Goal: Information Seeking & Learning: Learn about a topic

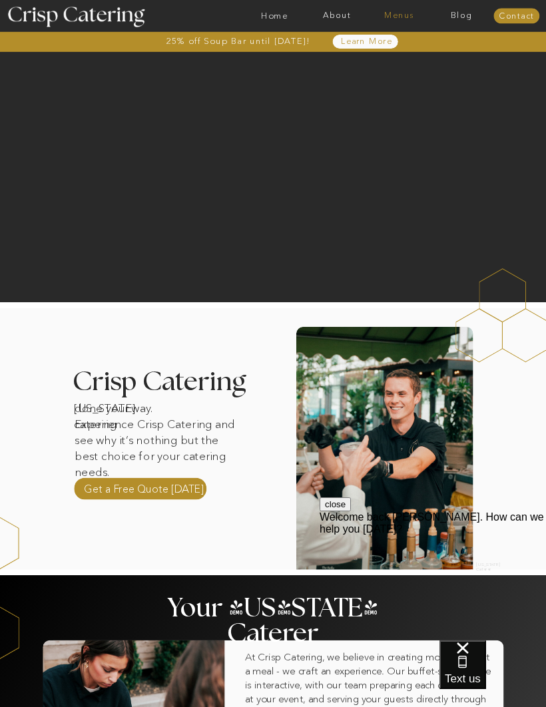
click at [390, 19] on nav "Menus" at bounding box center [399, 15] width 63 height 9
click at [372, 57] on nav "Winter (Sep-Feb)" at bounding box center [398, 53] width 75 height 9
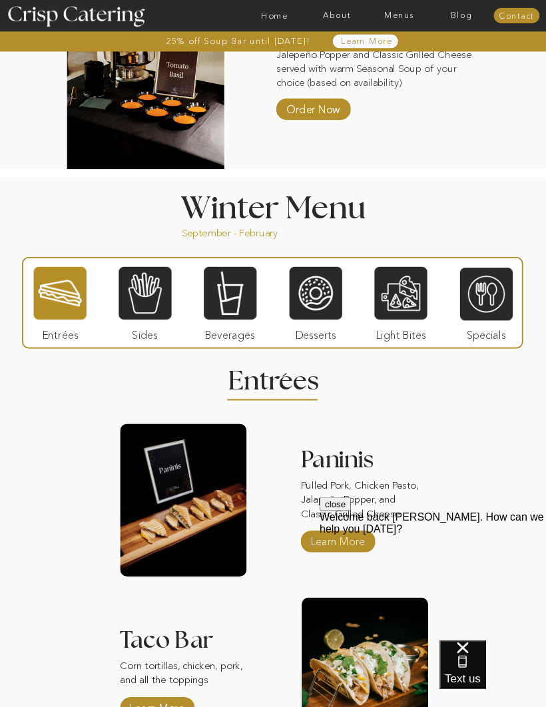
scroll to position [863, 0]
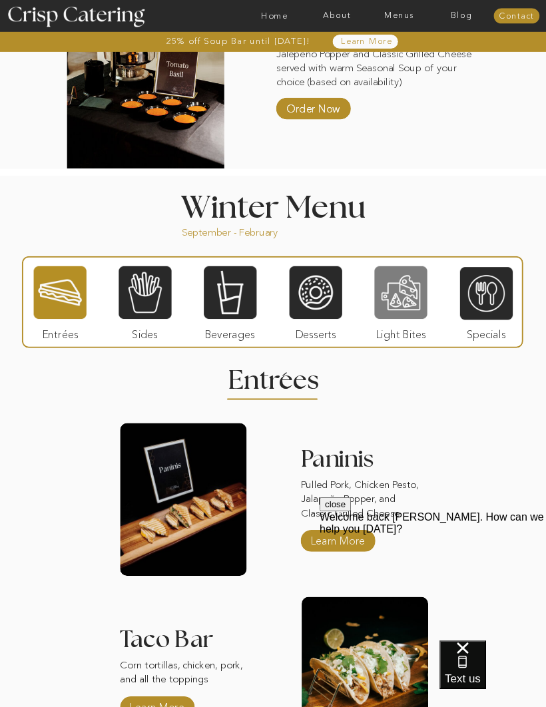
click at [395, 289] on div at bounding box center [400, 292] width 53 height 55
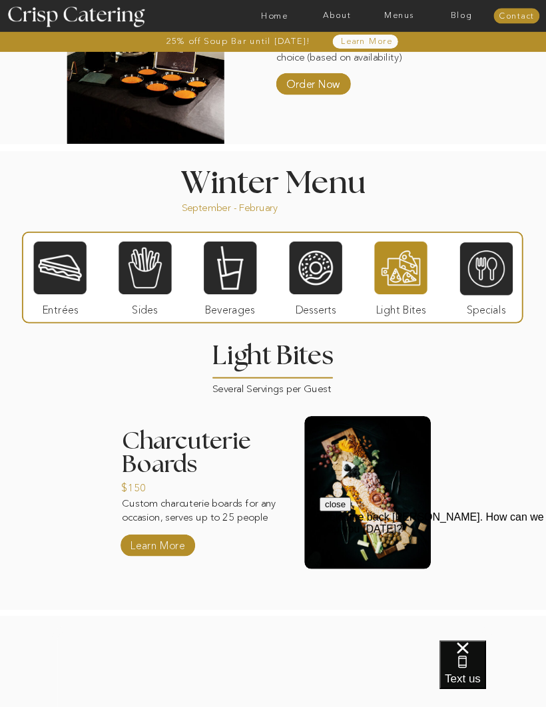
scroll to position [887, 0]
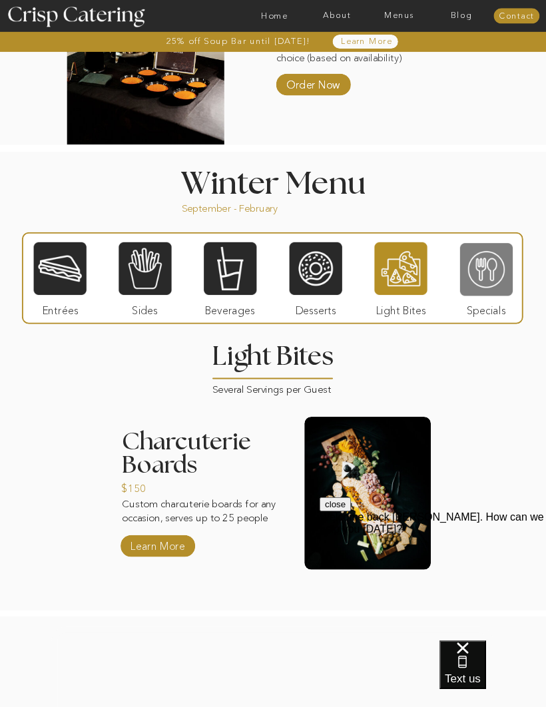
click at [484, 281] on div at bounding box center [486, 269] width 53 height 55
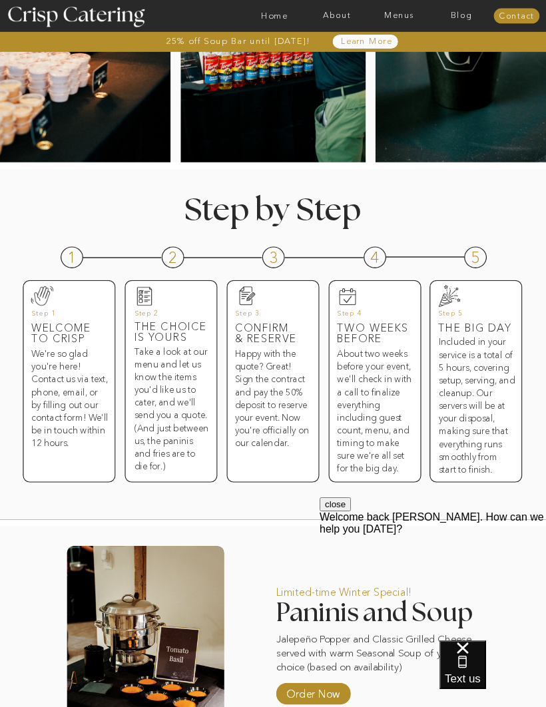
scroll to position [0, 0]
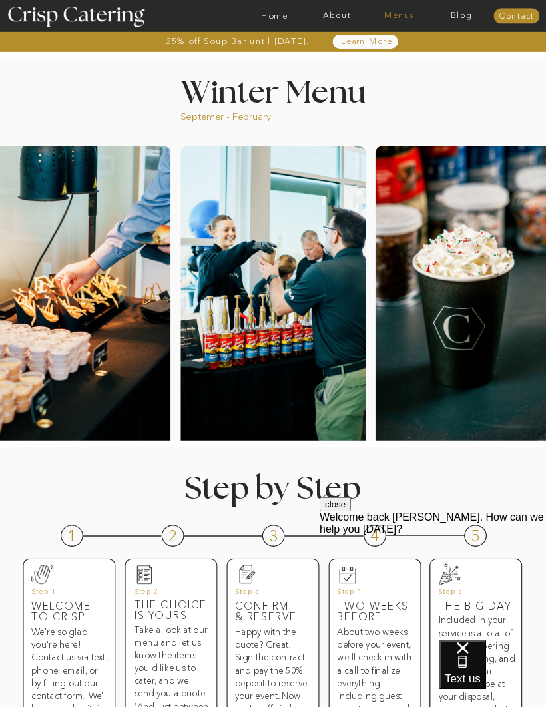
click at [394, 17] on nav "Menus" at bounding box center [399, 15] width 63 height 9
click at [357, 65] on div at bounding box center [398, 41] width 91 height 49
click at [360, 66] on div at bounding box center [398, 41] width 91 height 49
click at [363, 50] on nav "Winter (Sep-Feb)" at bounding box center [398, 53] width 75 height 9
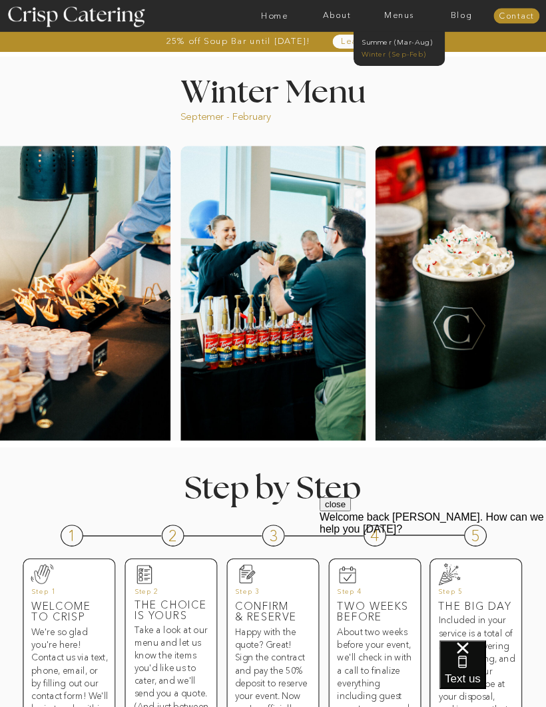
click at [363, 55] on nav "Winter (Sep-Feb)" at bounding box center [398, 53] width 75 height 9
click at [363, 50] on nav "Winter (Sep-Feb)" at bounding box center [398, 53] width 75 height 9
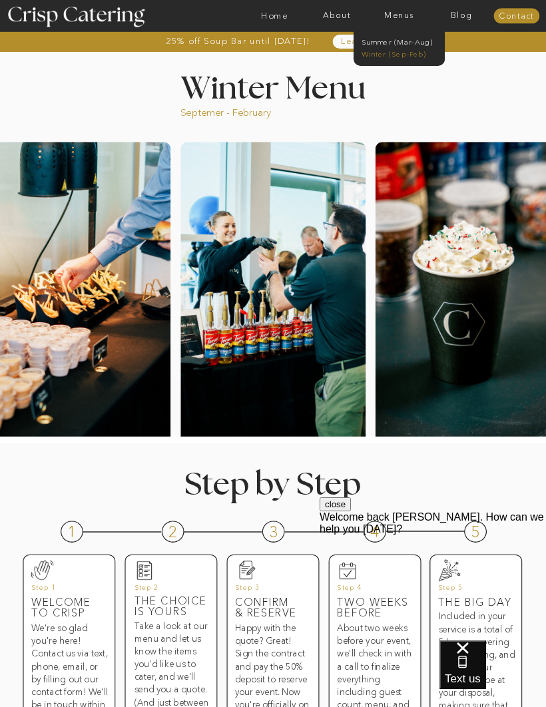
scroll to position [5, 0]
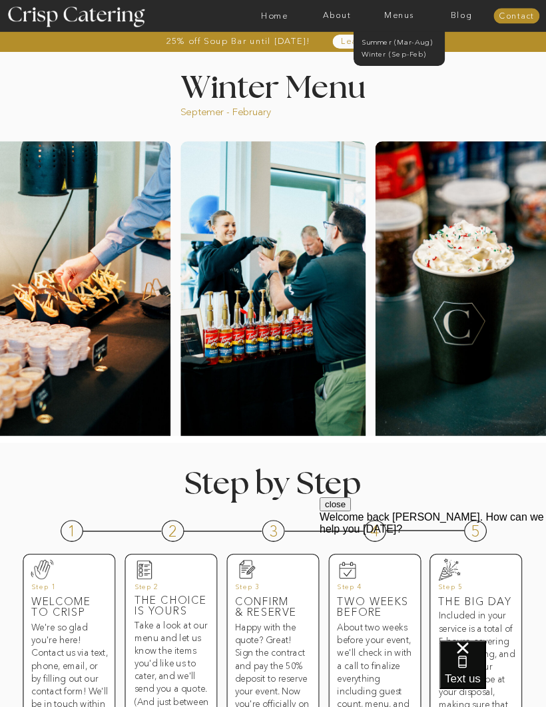
click at [181, 10] on div at bounding box center [309, 16] width 1442 height 32
click at [144, 53] on div at bounding box center [75, 15] width 167 height 85
click at [420, 237] on div at bounding box center [467, 291] width 185 height 301
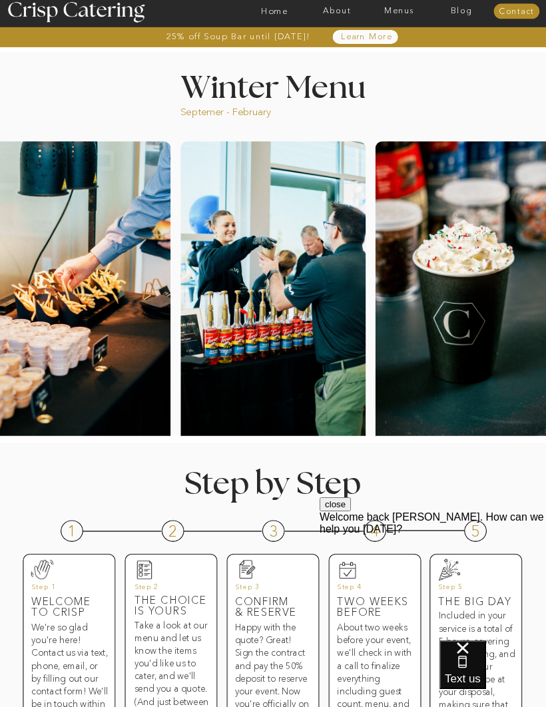
scroll to position [0, 0]
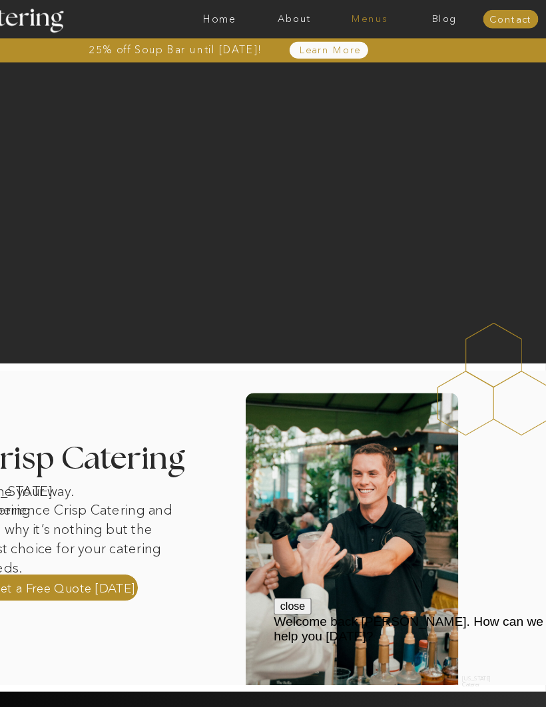
click at [368, 17] on nav "Menus" at bounding box center [399, 15] width 63 height 9
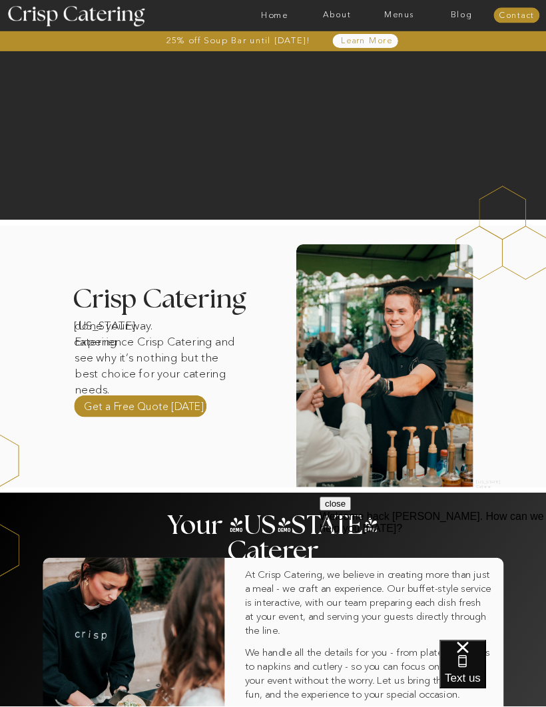
click at [92, 291] on h3 "Crisp Catering" at bounding box center [171, 300] width 196 height 27
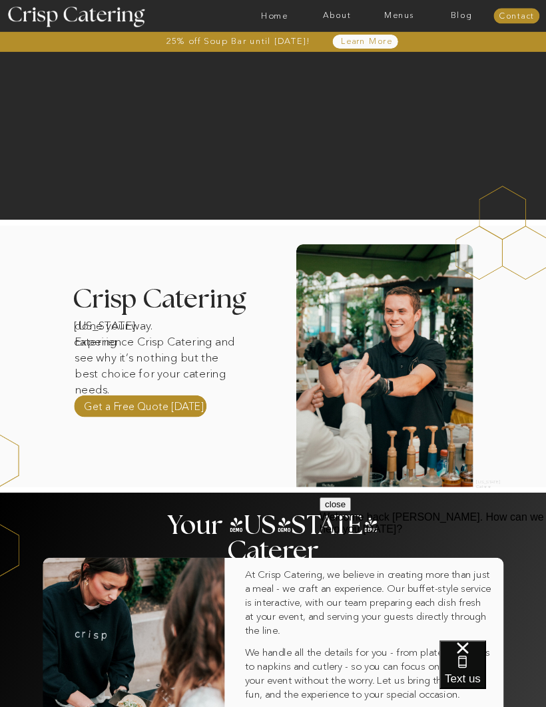
click at [324, 333] on div at bounding box center [384, 364] width 177 height 243
click at [377, 342] on div at bounding box center [384, 364] width 177 height 243
click at [363, 305] on div at bounding box center [384, 364] width 177 height 243
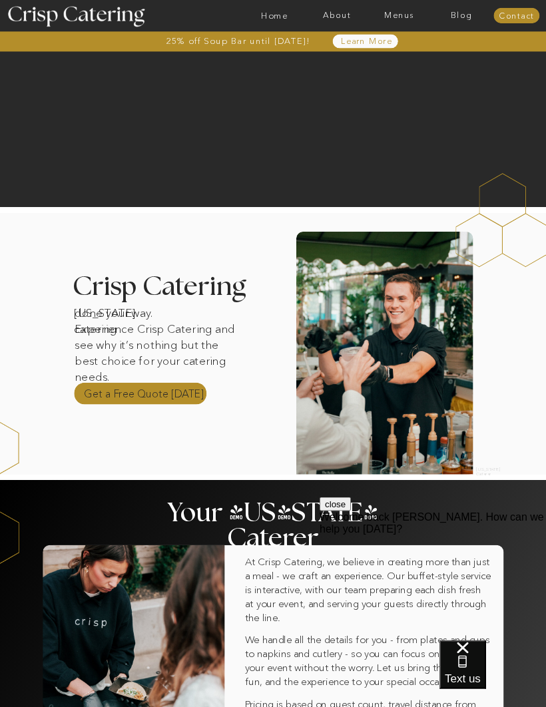
scroll to position [95, 0]
click at [136, 393] on p "Get a Free Quote [DATE]" at bounding box center [144, 393] width 120 height 14
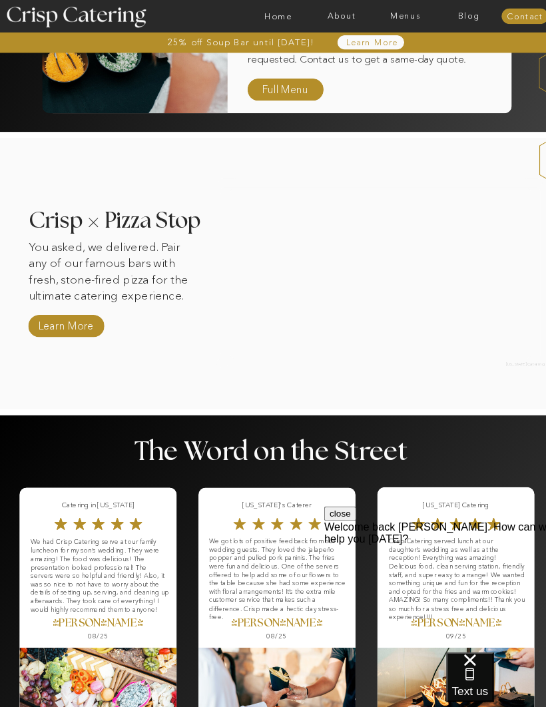
scroll to position [768, 0]
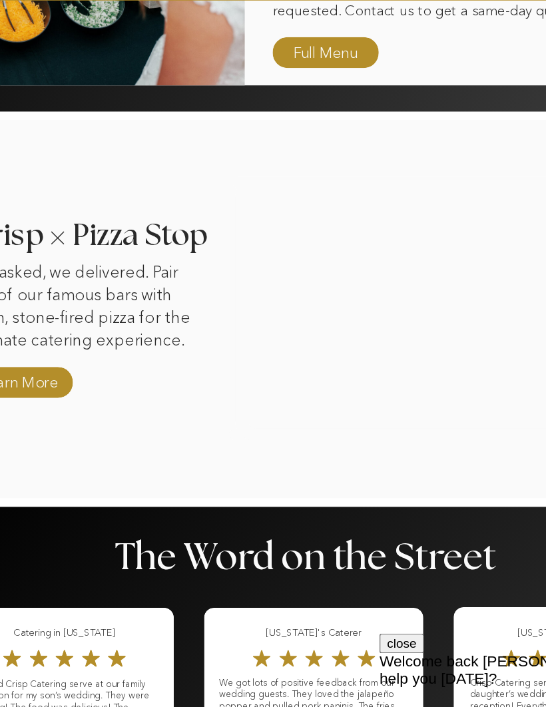
click at [283, 231] on div at bounding box center [374, 269] width 313 height 186
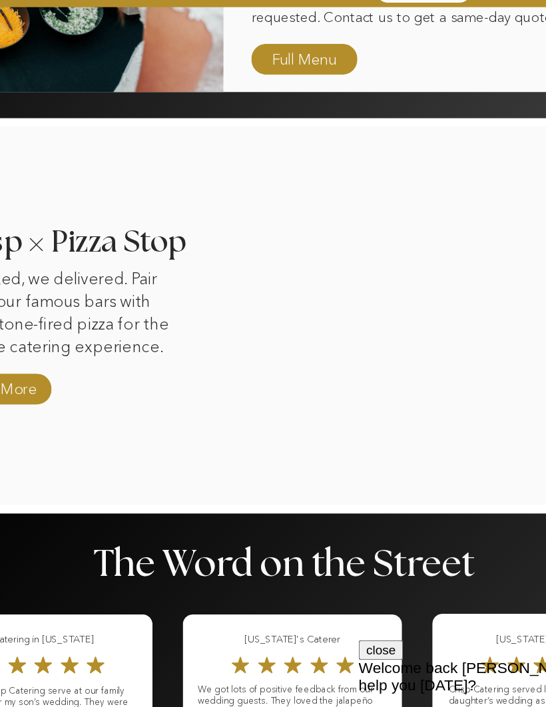
click at [313, 226] on div at bounding box center [374, 269] width 313 height 186
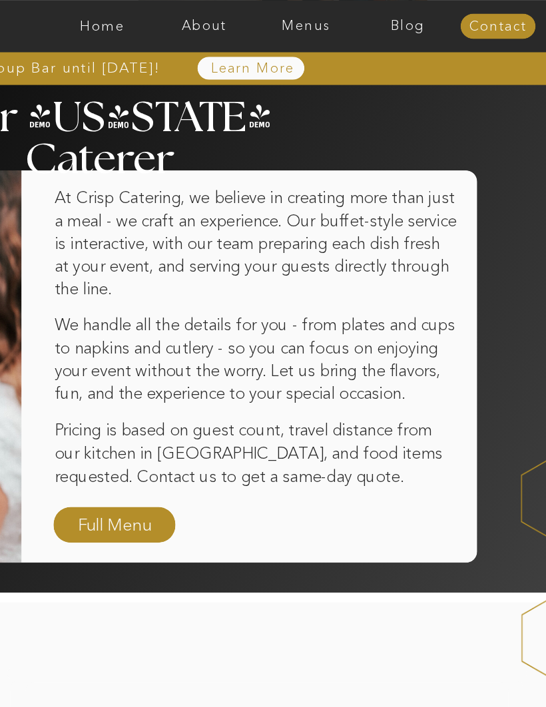
scroll to position [536, 0]
click at [305, 18] on nav "About" at bounding box center [336, 15] width 63 height 9
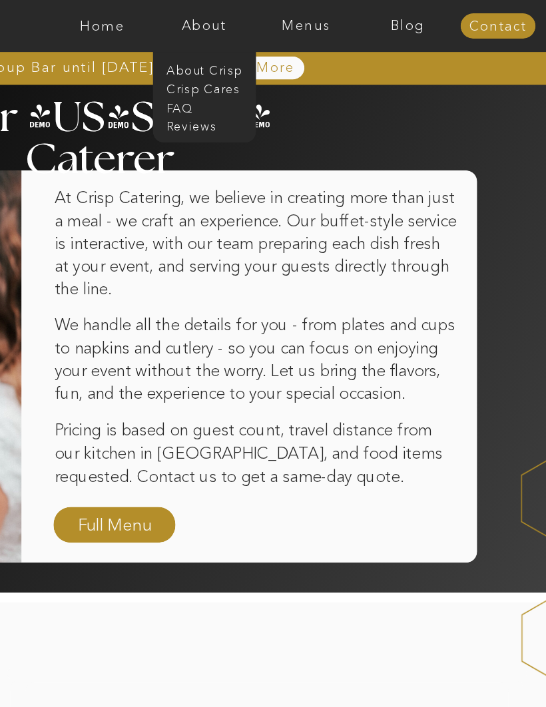
click at [245, 144] on p "At Crisp Catering, we believe in creating more than just a meal - we craft an e…" at bounding box center [368, 157] width 246 height 87
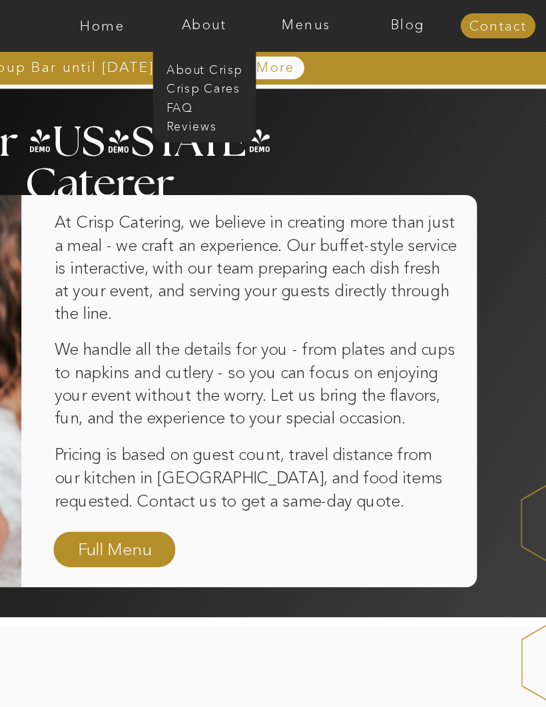
scroll to position [495, 0]
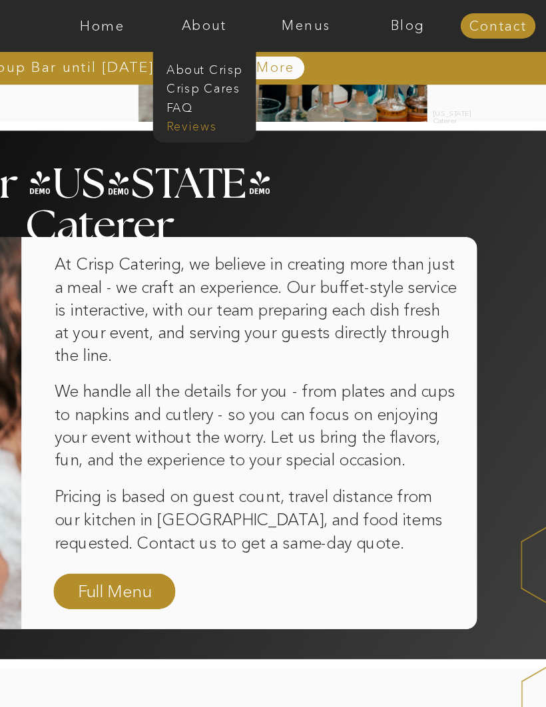
click at [313, 81] on nav "Reviews" at bounding box center [335, 77] width 45 height 9
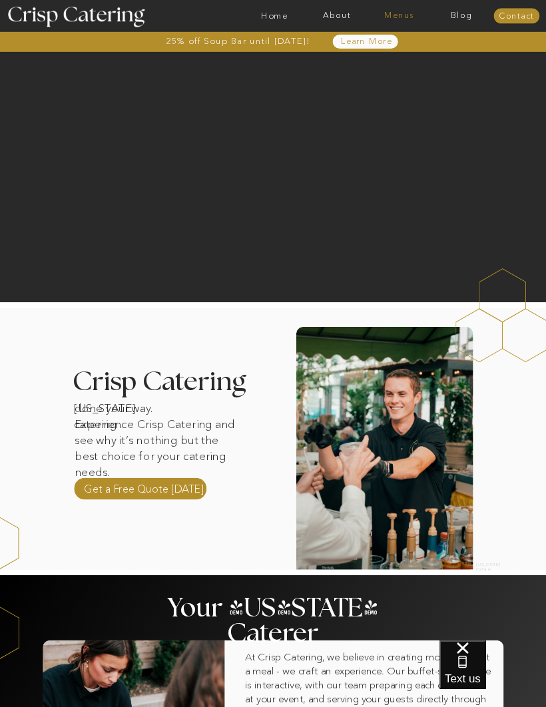
click at [393, 16] on nav "Menus" at bounding box center [399, 15] width 63 height 9
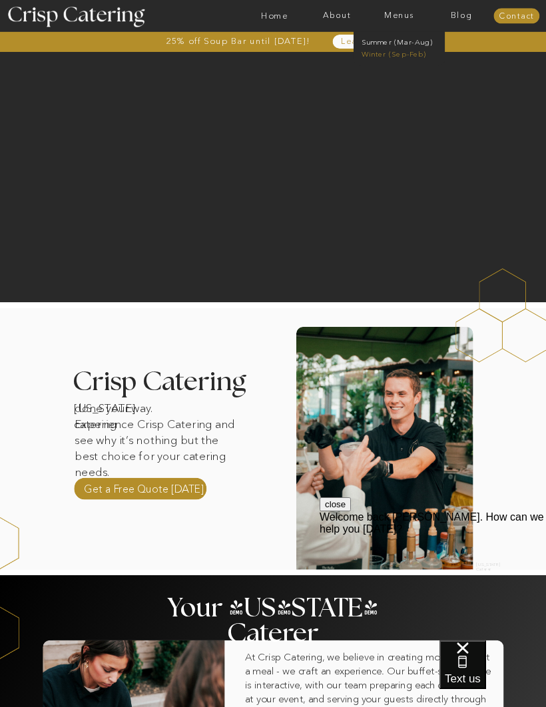
click at [368, 58] on nav "Winter (Sep-Feb)" at bounding box center [398, 53] width 75 height 9
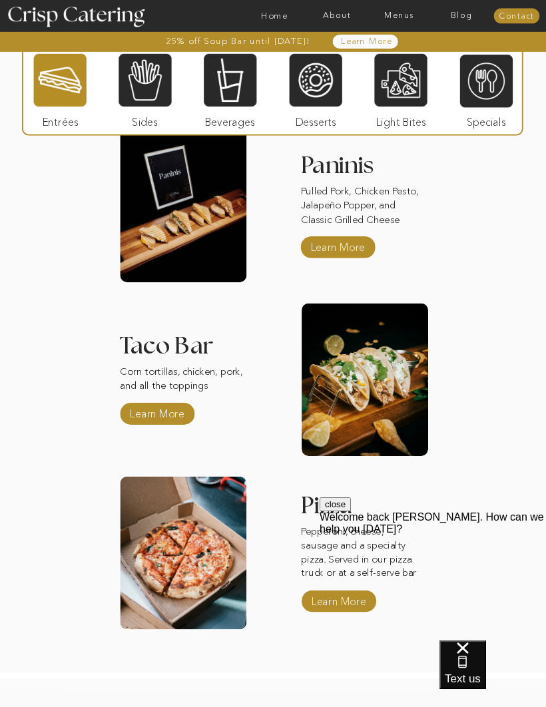
scroll to position [1150, 0]
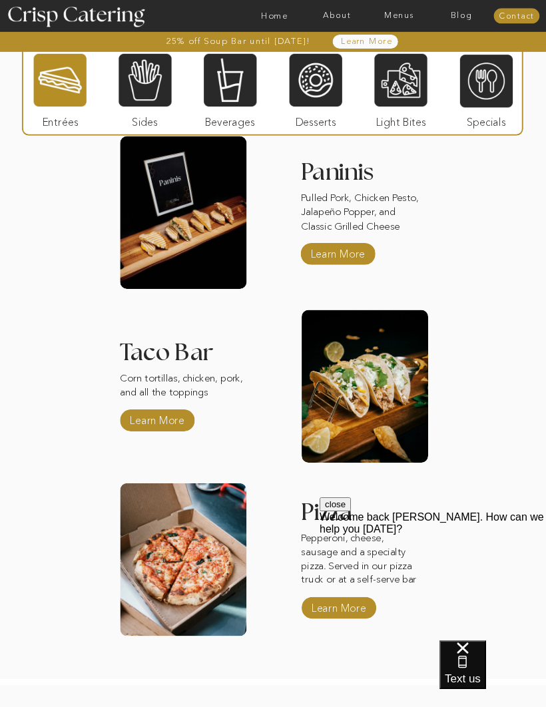
click at [89, 196] on div "25% off Soup Bar until [DATE]! About Home Menus Contact Blog Learn More 25% off…" at bounding box center [273, 105] width 546 height 2511
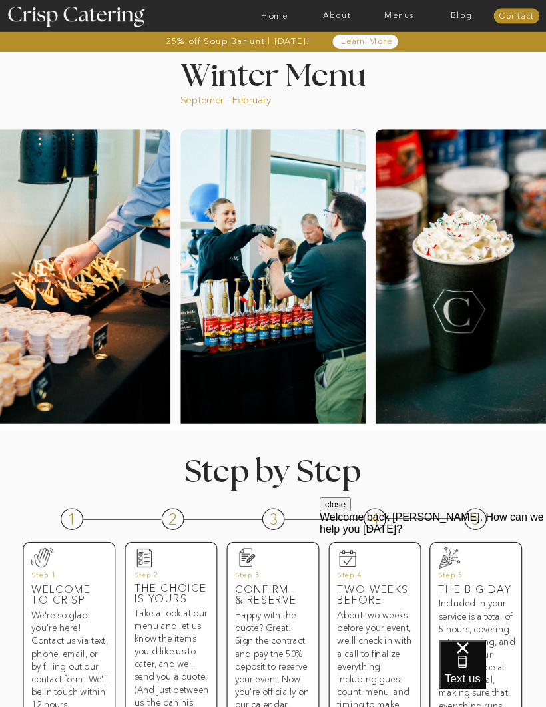
scroll to position [0, 0]
